Goal: Task Accomplishment & Management: Use online tool/utility

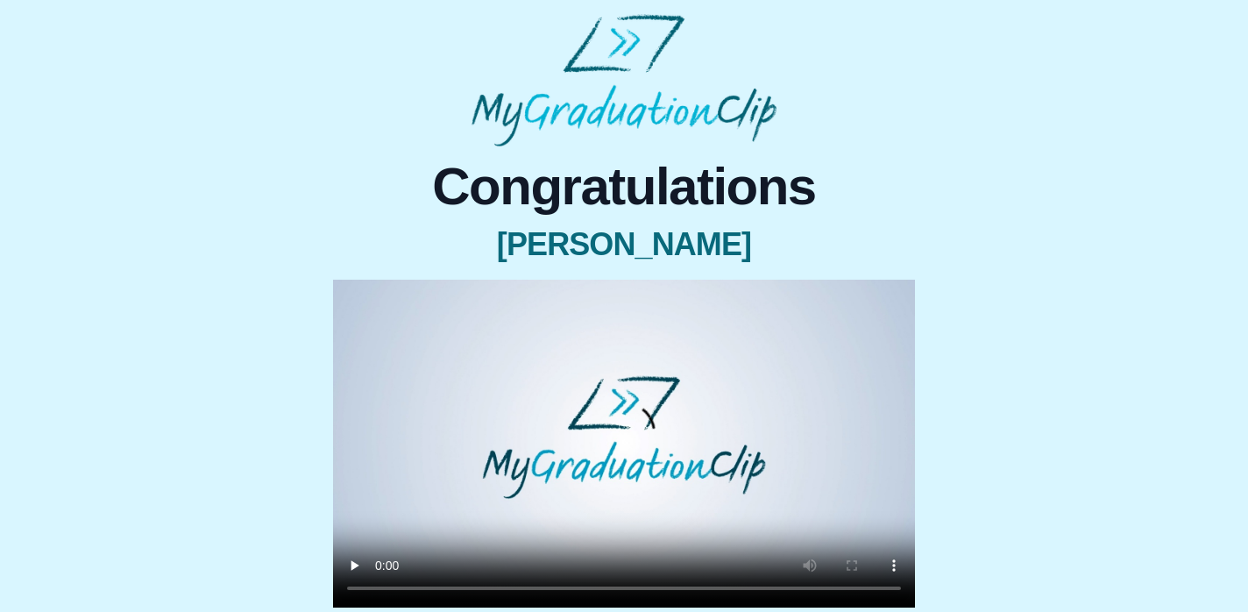
scroll to position [180, 0]
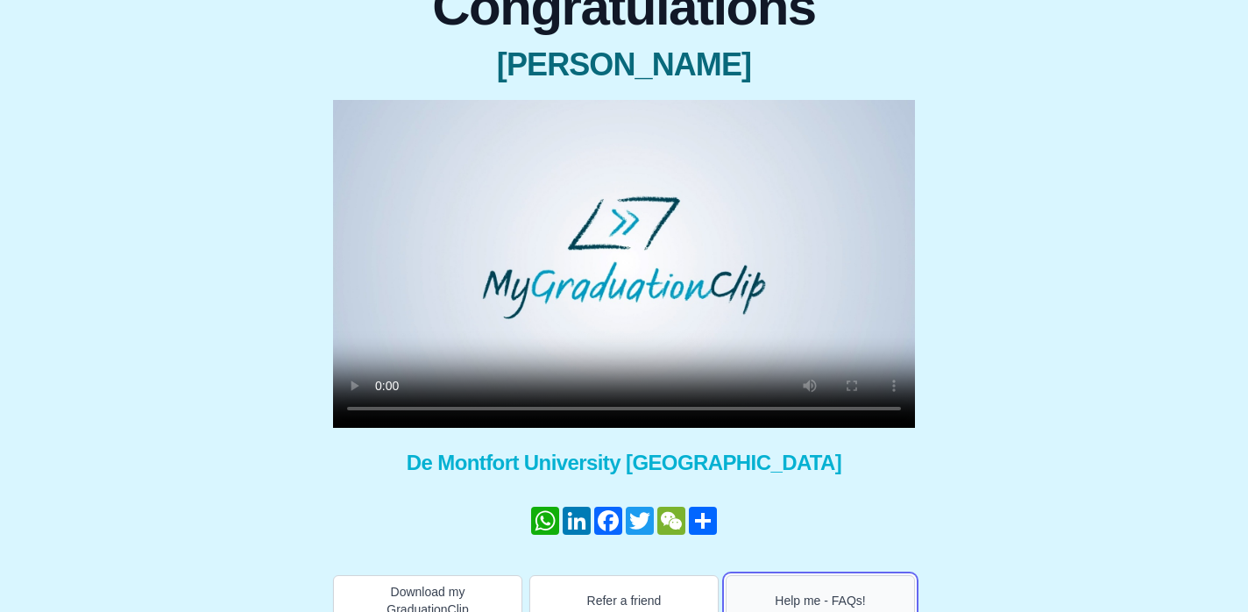
click at [803, 594] on button "Help me - FAQs!" at bounding box center [820, 600] width 189 height 51
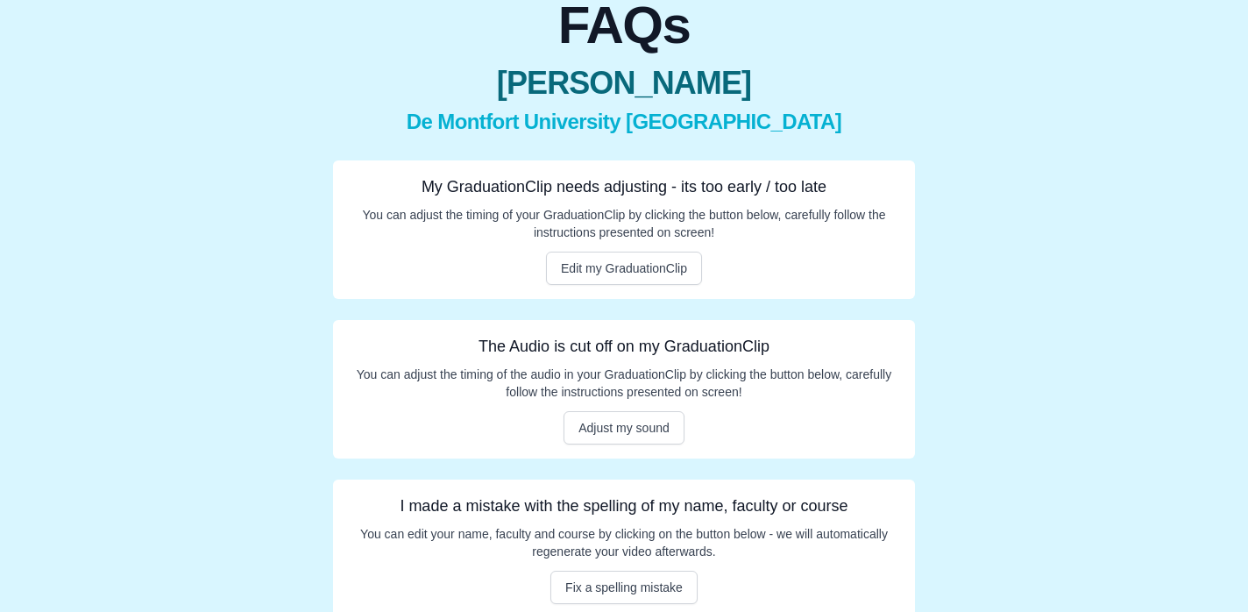
scroll to position [181, 0]
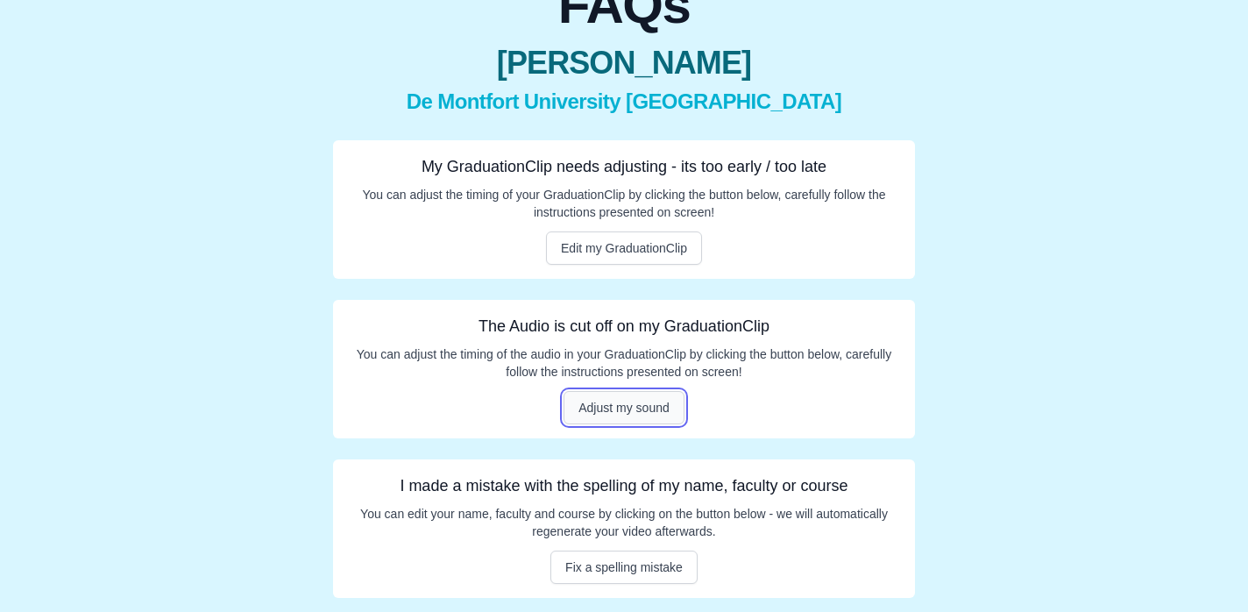
click at [656, 408] on button "Adjust my sound" at bounding box center [624, 407] width 121 height 33
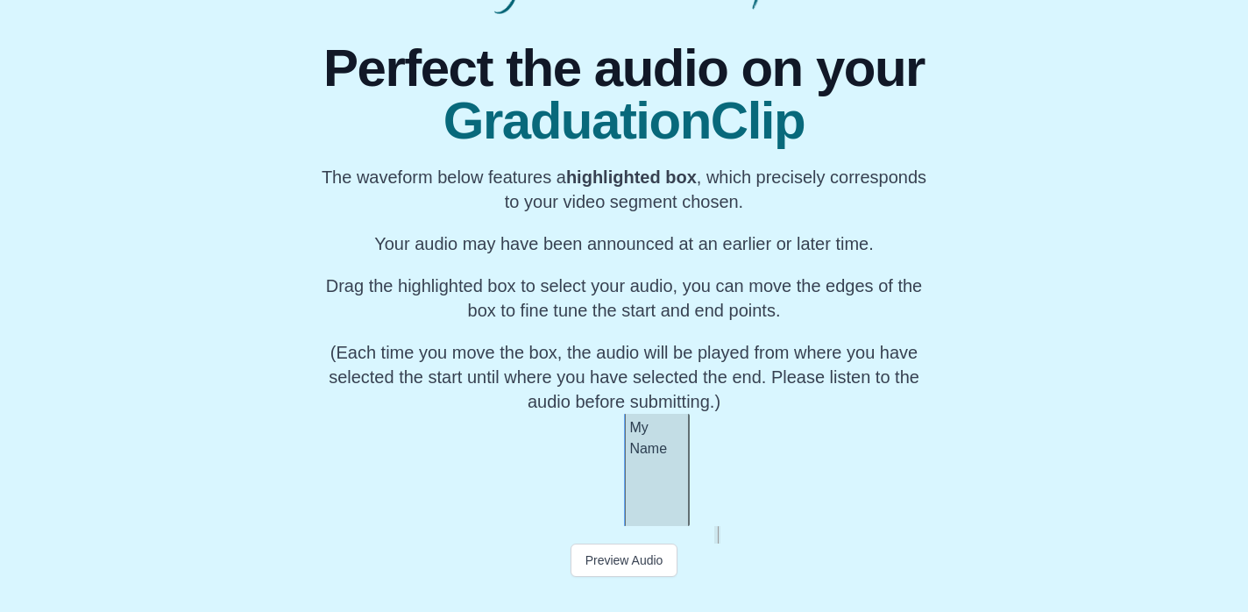
scroll to position [145, 0]
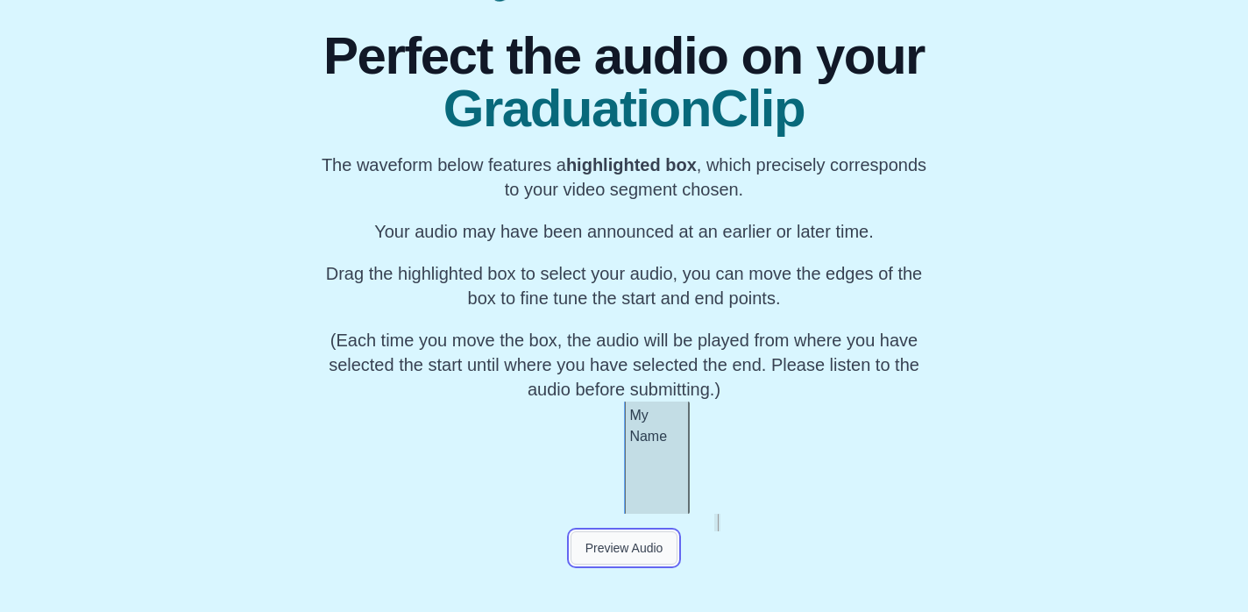
click at [642, 553] on button "Preview Audio" at bounding box center [625, 547] width 108 height 33
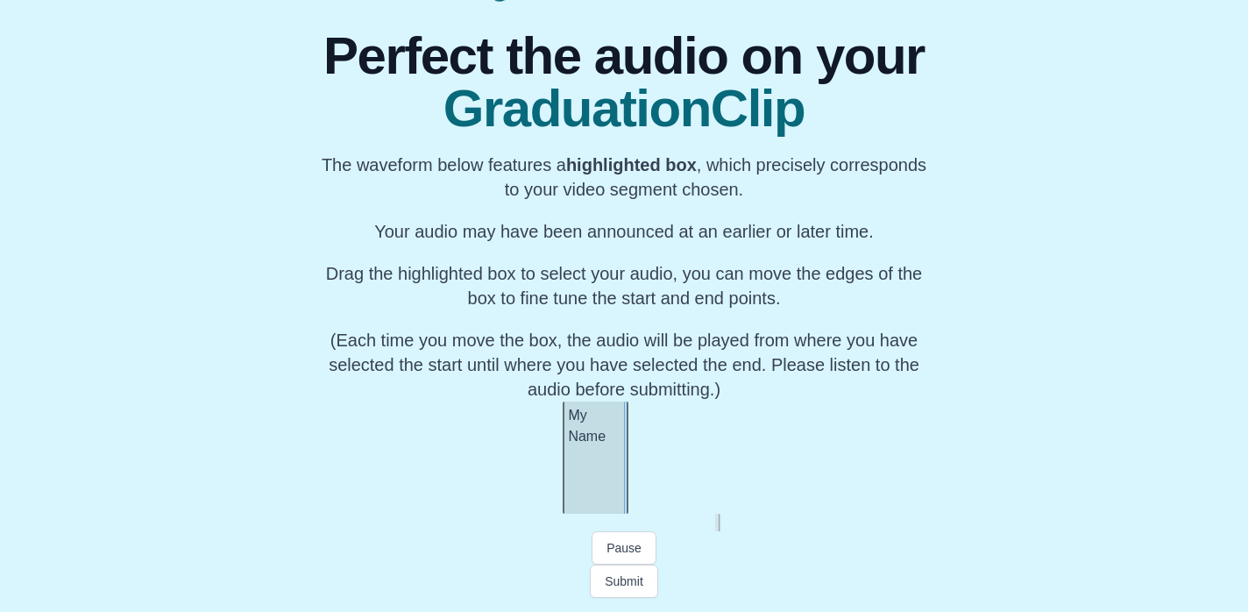
scroll to position [0, 37020]
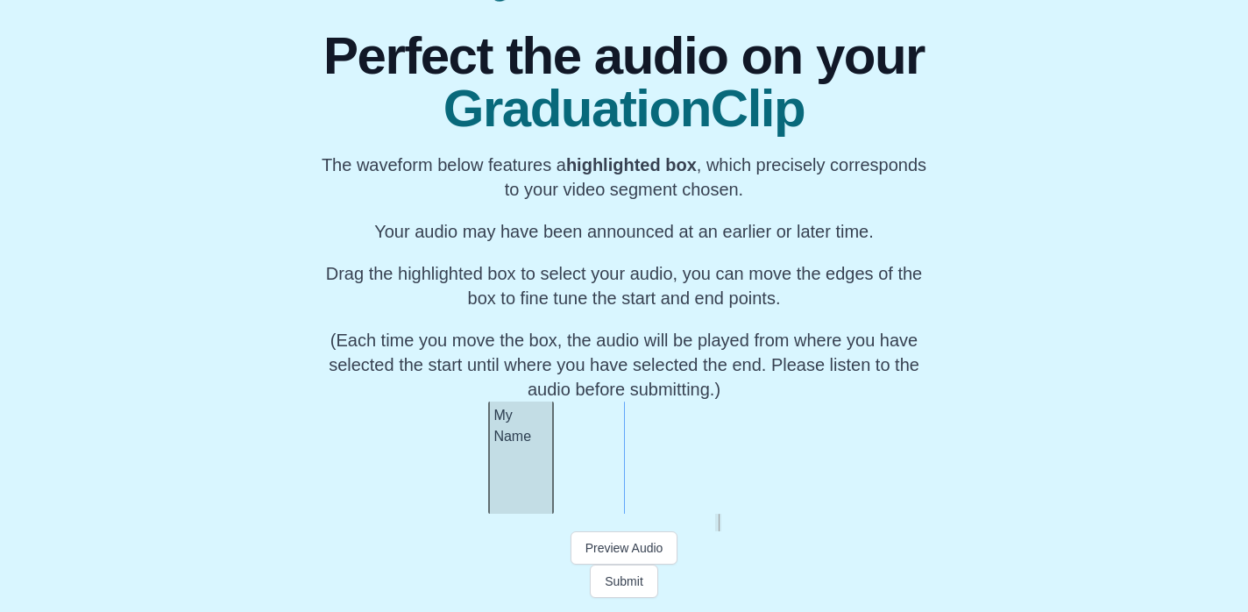
click at [526, 472] on div "My Name" at bounding box center [521, 457] width 66 height 112
click at [618, 550] on button "Preview Audio" at bounding box center [625, 547] width 108 height 33
click at [628, 584] on button "Submit" at bounding box center [624, 580] width 68 height 33
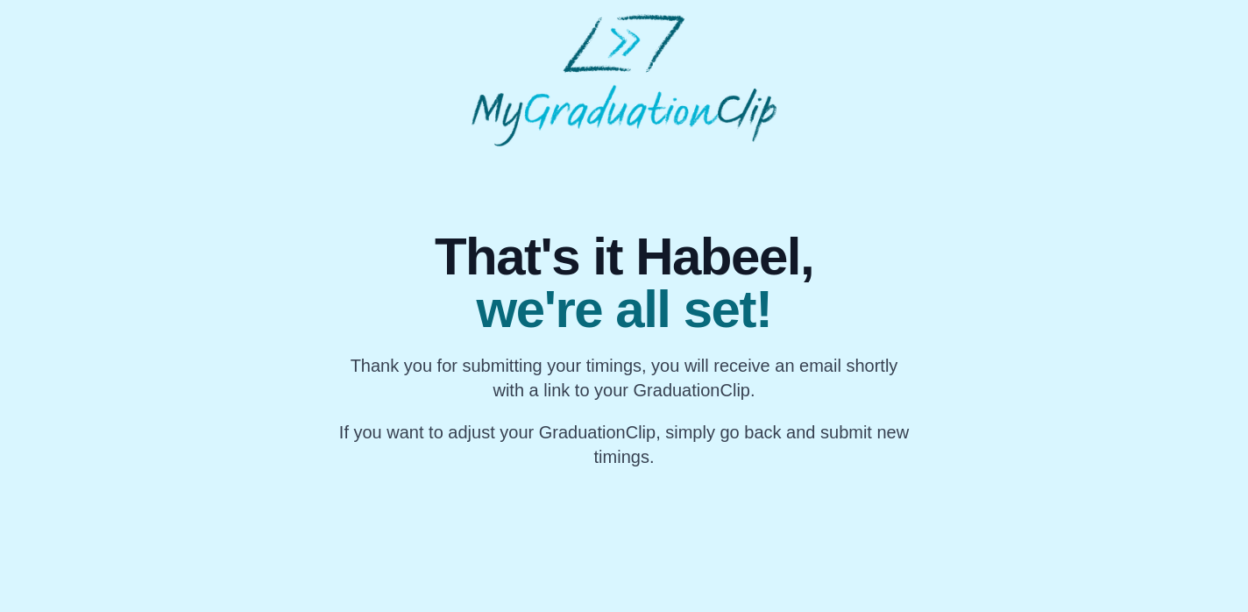
scroll to position [0, 0]
